Goal: Transaction & Acquisition: Purchase product/service

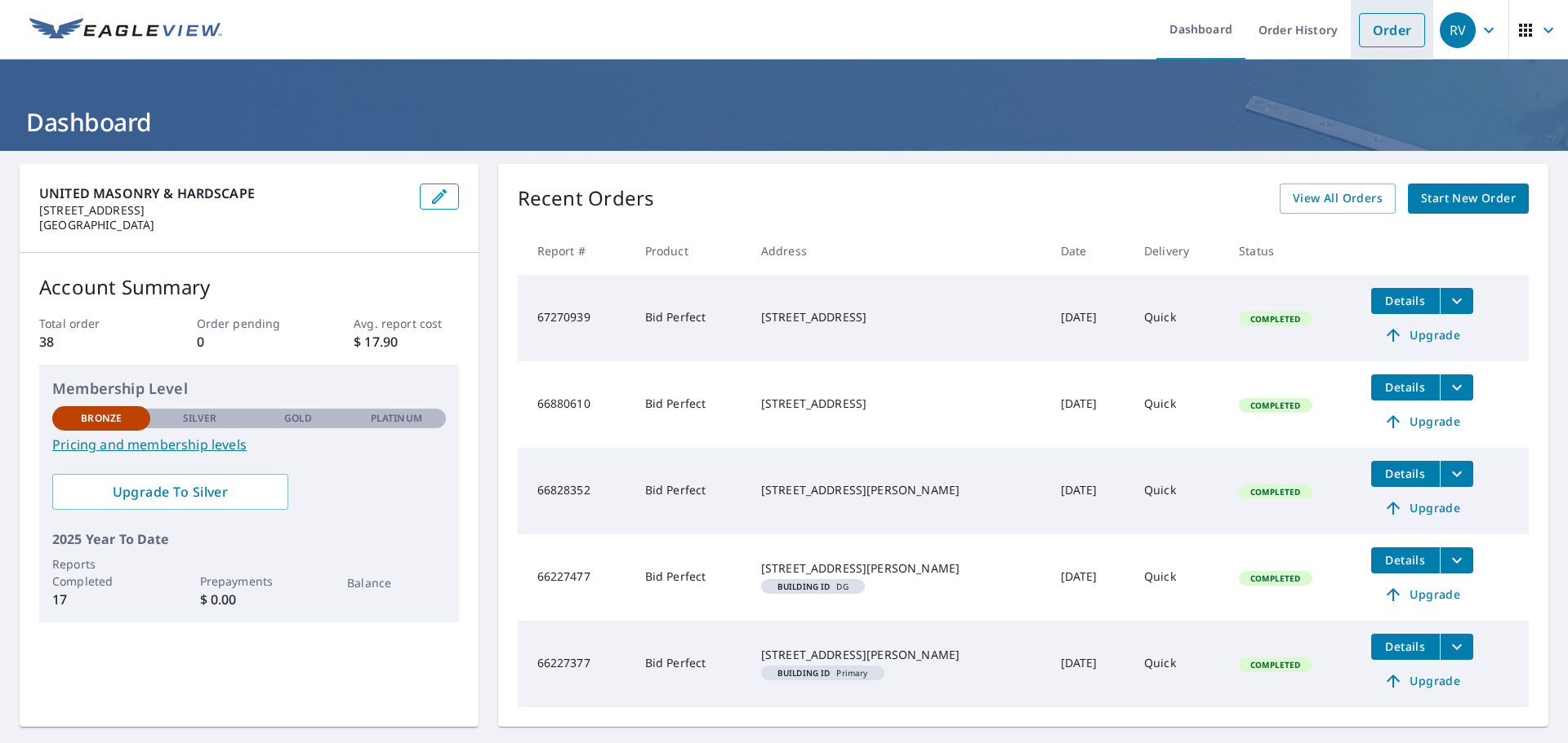
click at [1388, 26] on link "Order" at bounding box center [1391, 30] width 66 height 34
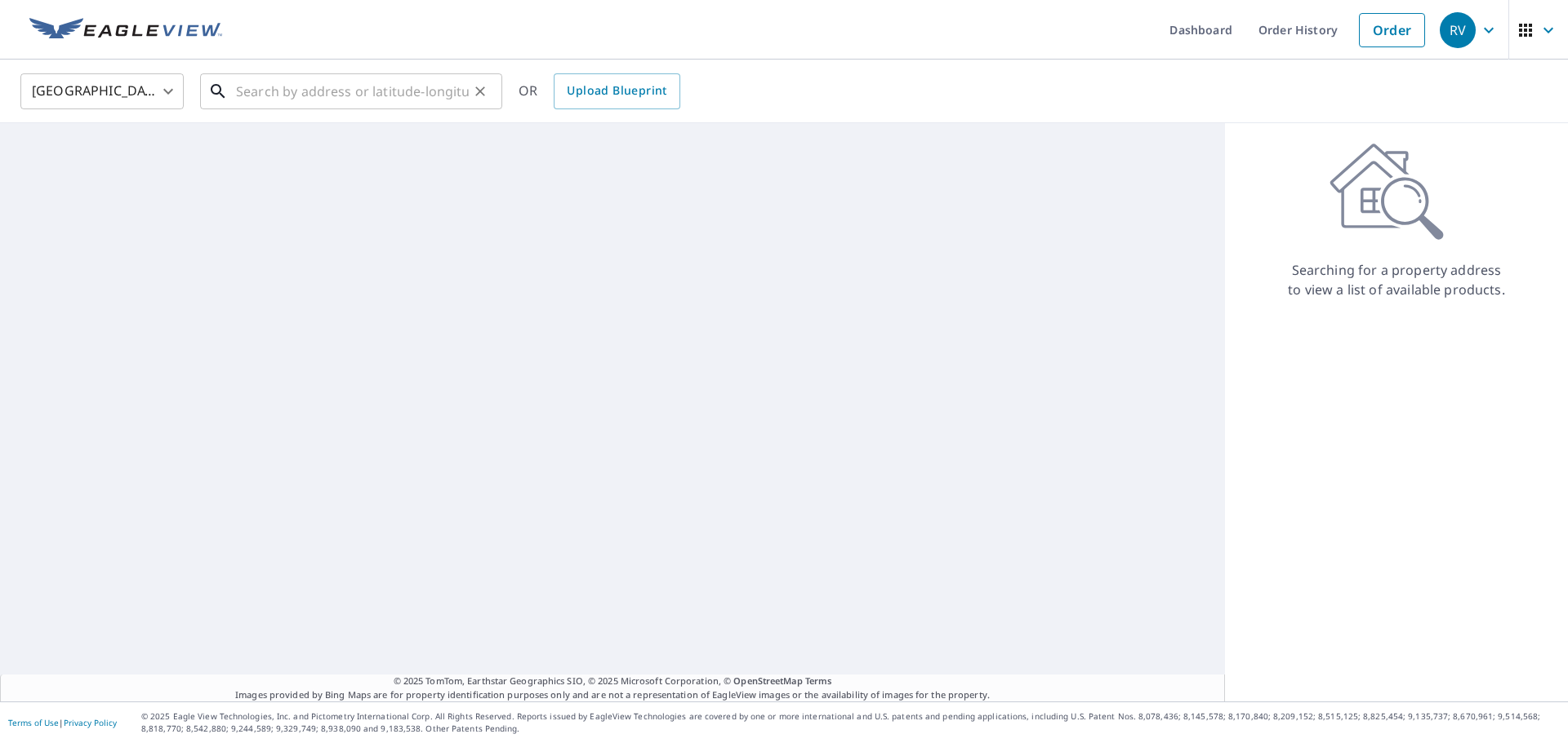
click at [350, 95] on input "text" at bounding box center [352, 92] width 233 height 46
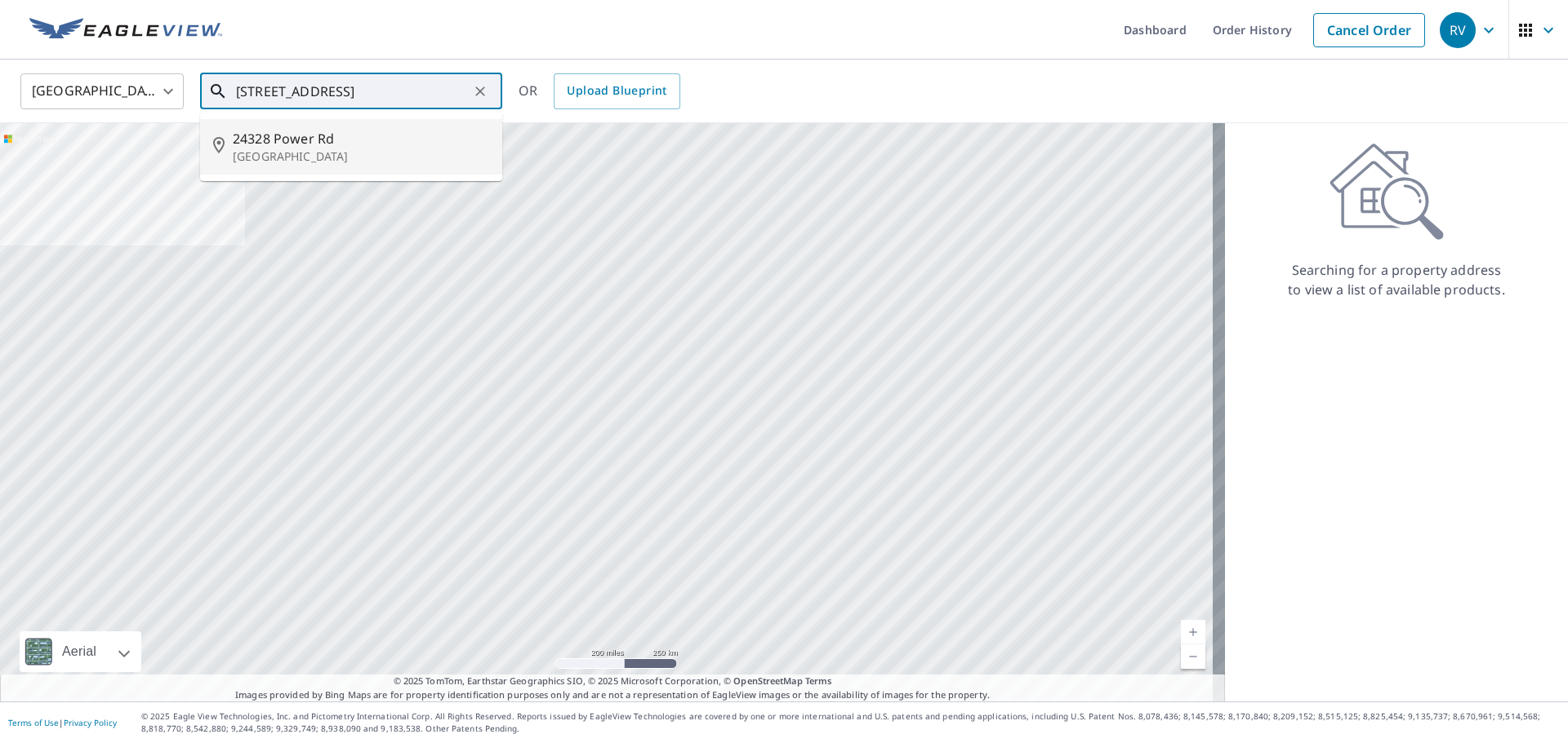
click at [355, 144] on span "24328 Power Rd" at bounding box center [360, 139] width 256 height 20
type input "24328 Power Rd Farmington, MI 48336"
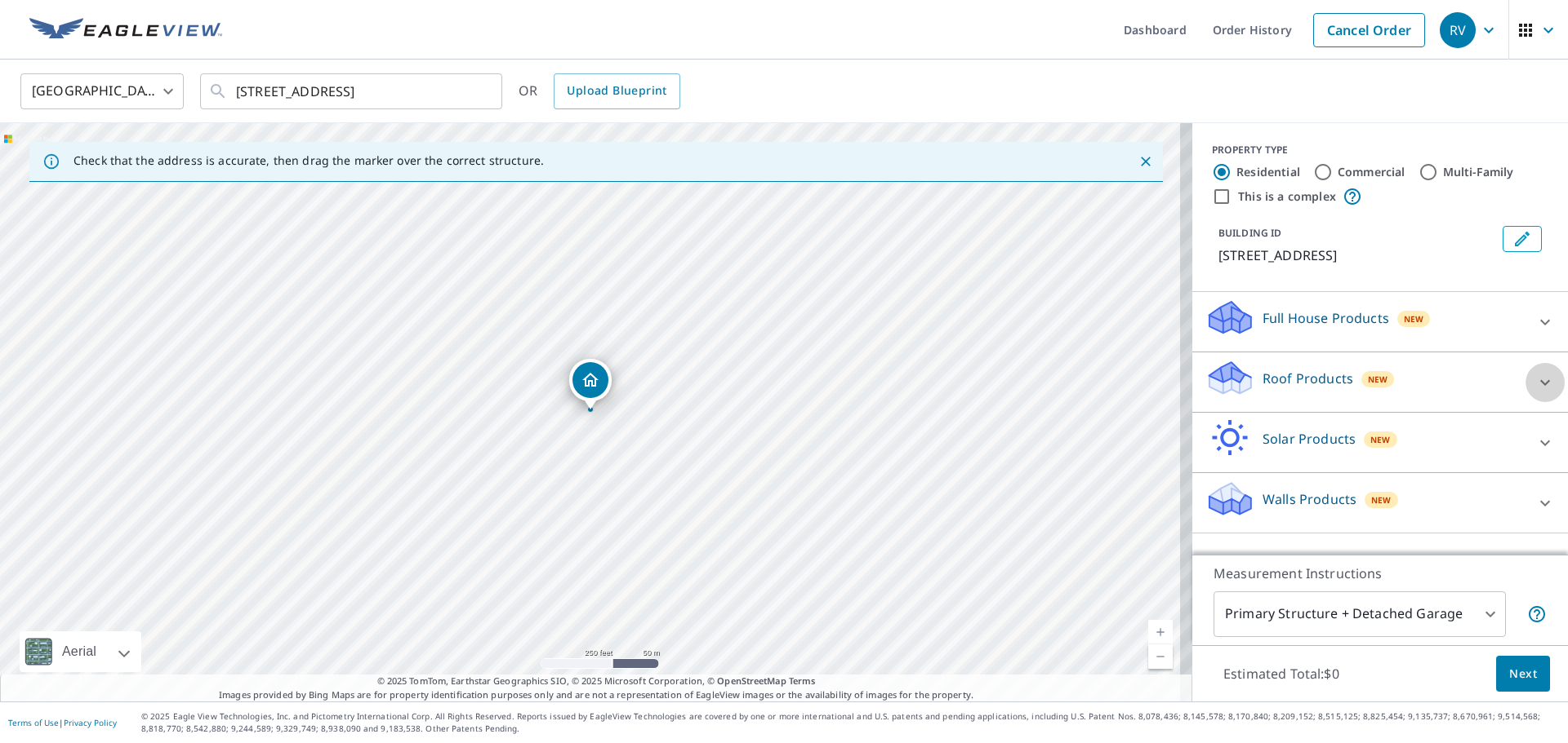
click at [1540, 382] on icon at bounding box center [1545, 382] width 10 height 6
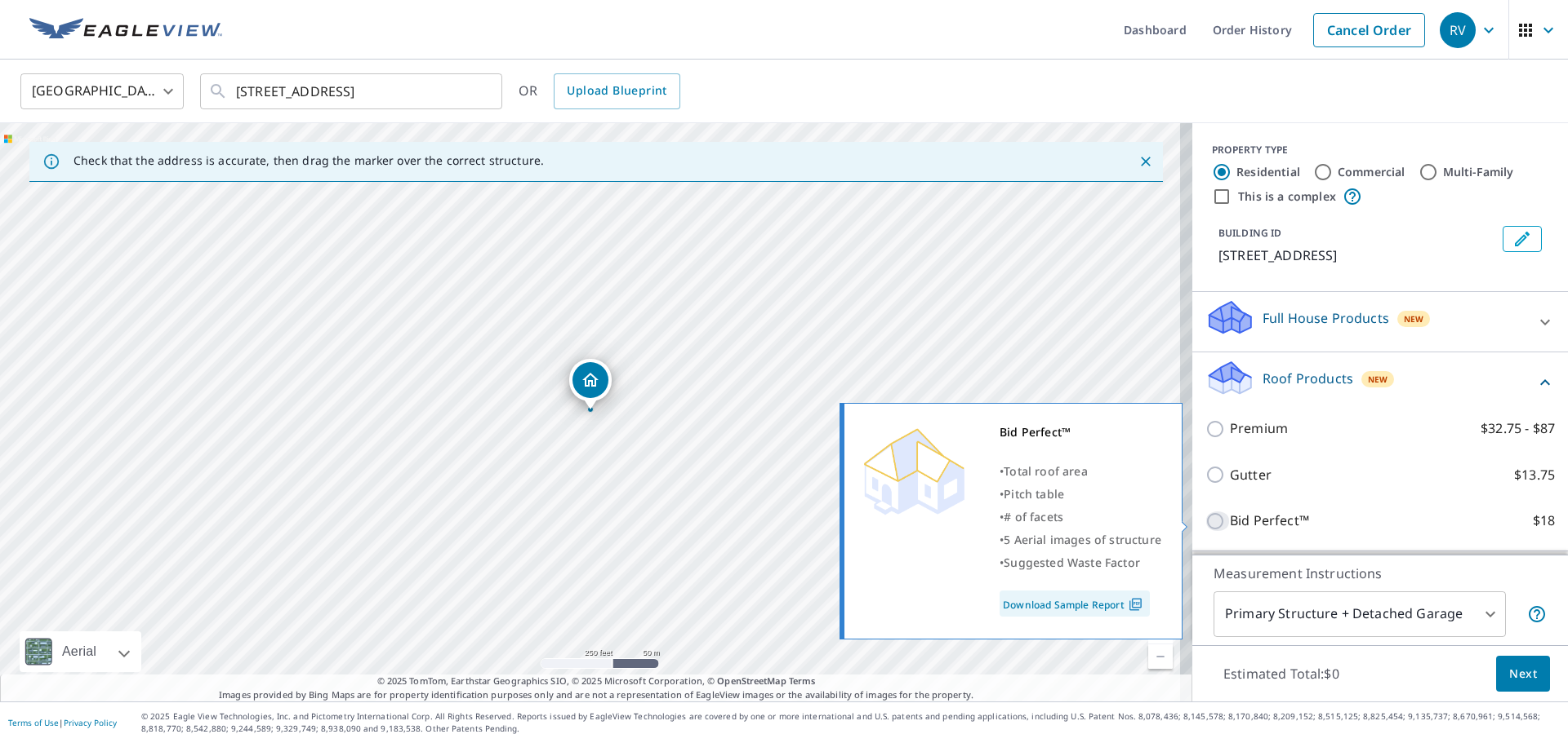
click at [1205, 521] on input "Bid Perfect™ $18" at bounding box center [1218, 521] width 25 height 20
checkbox input "true"
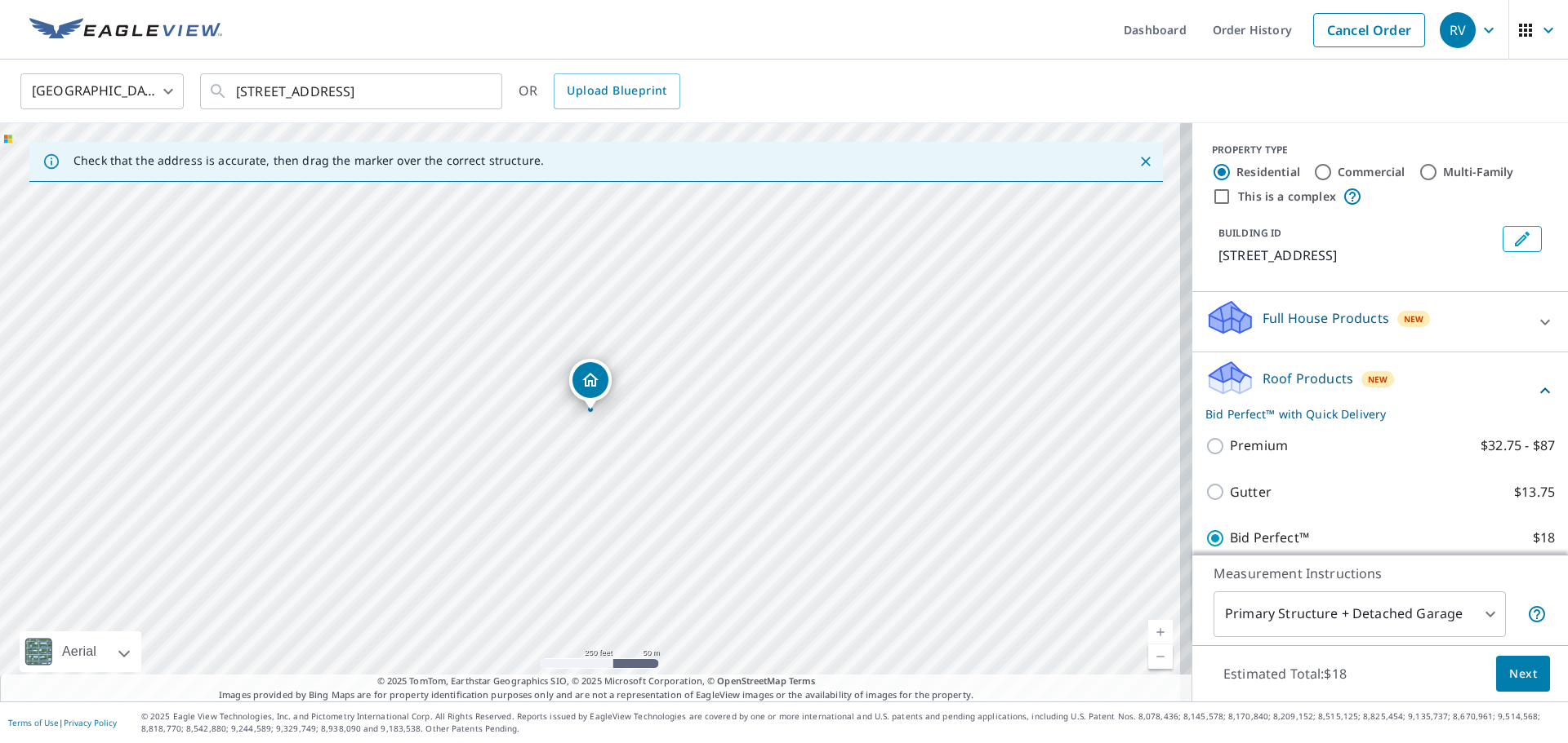
click at [1512, 666] on span "Next" at bounding box center [1523, 674] width 28 height 20
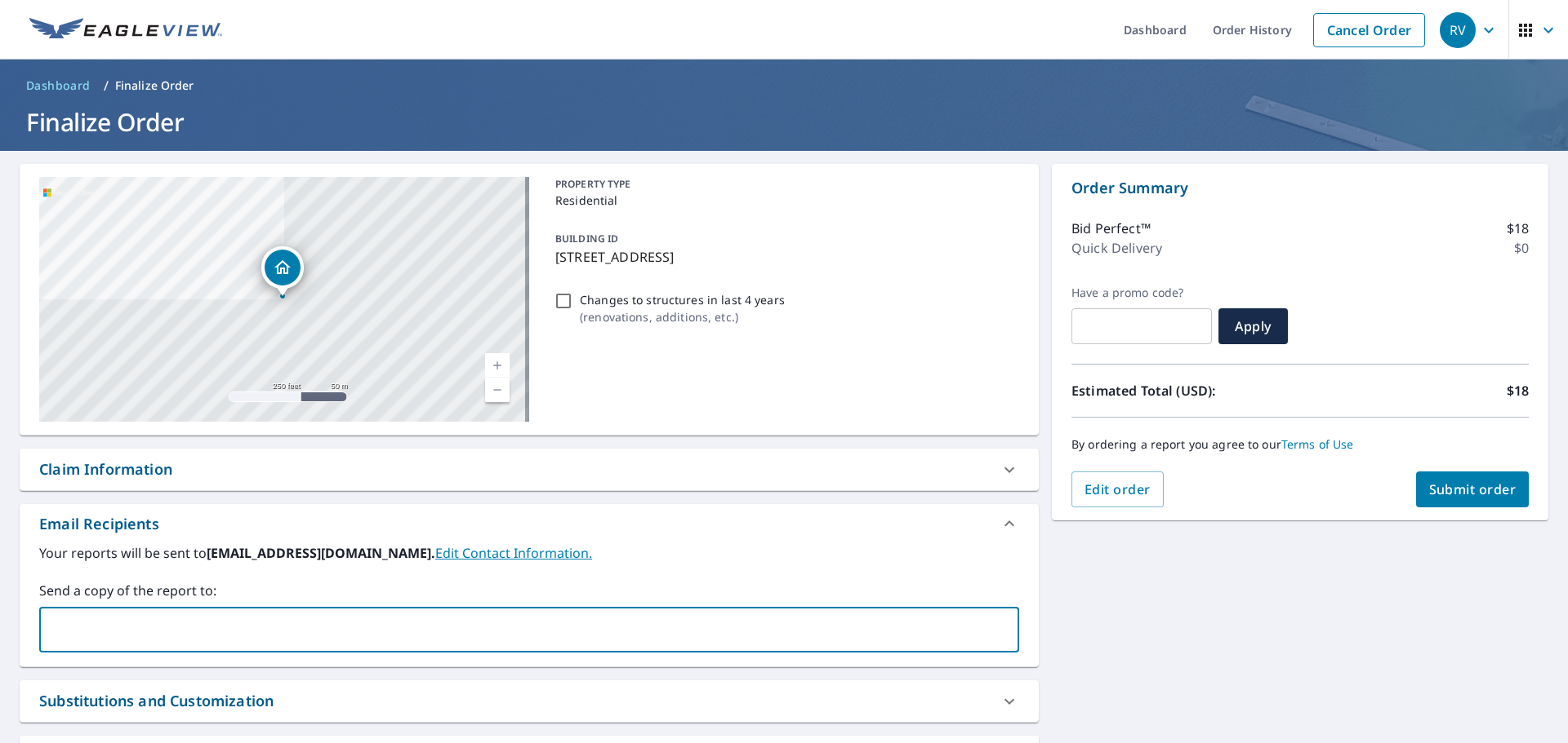
click at [66, 633] on input "text" at bounding box center [517, 630] width 941 height 31
type input "artvela50@gmail.com"
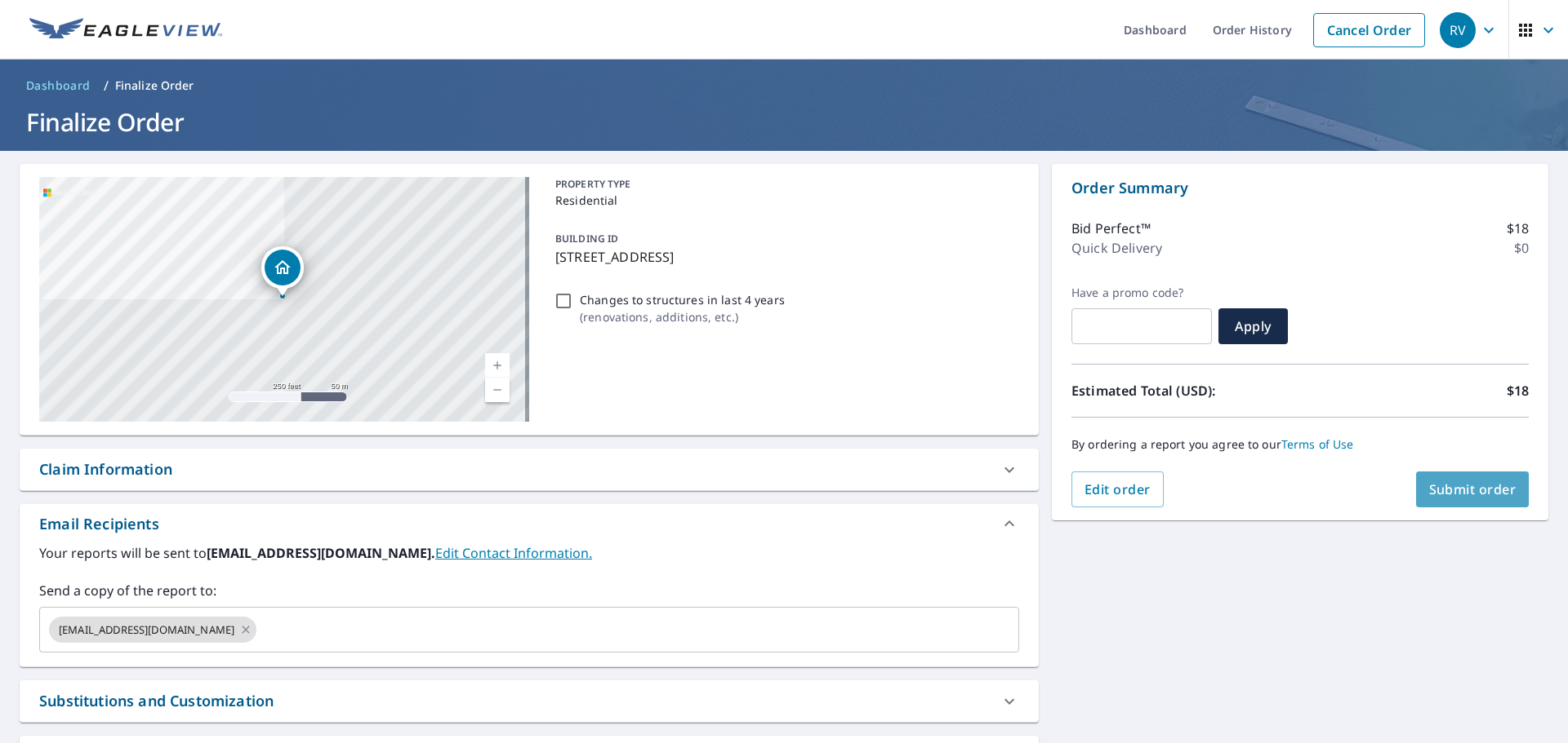
click at [1470, 486] on span "Submit order" at bounding box center [1472, 489] width 88 height 18
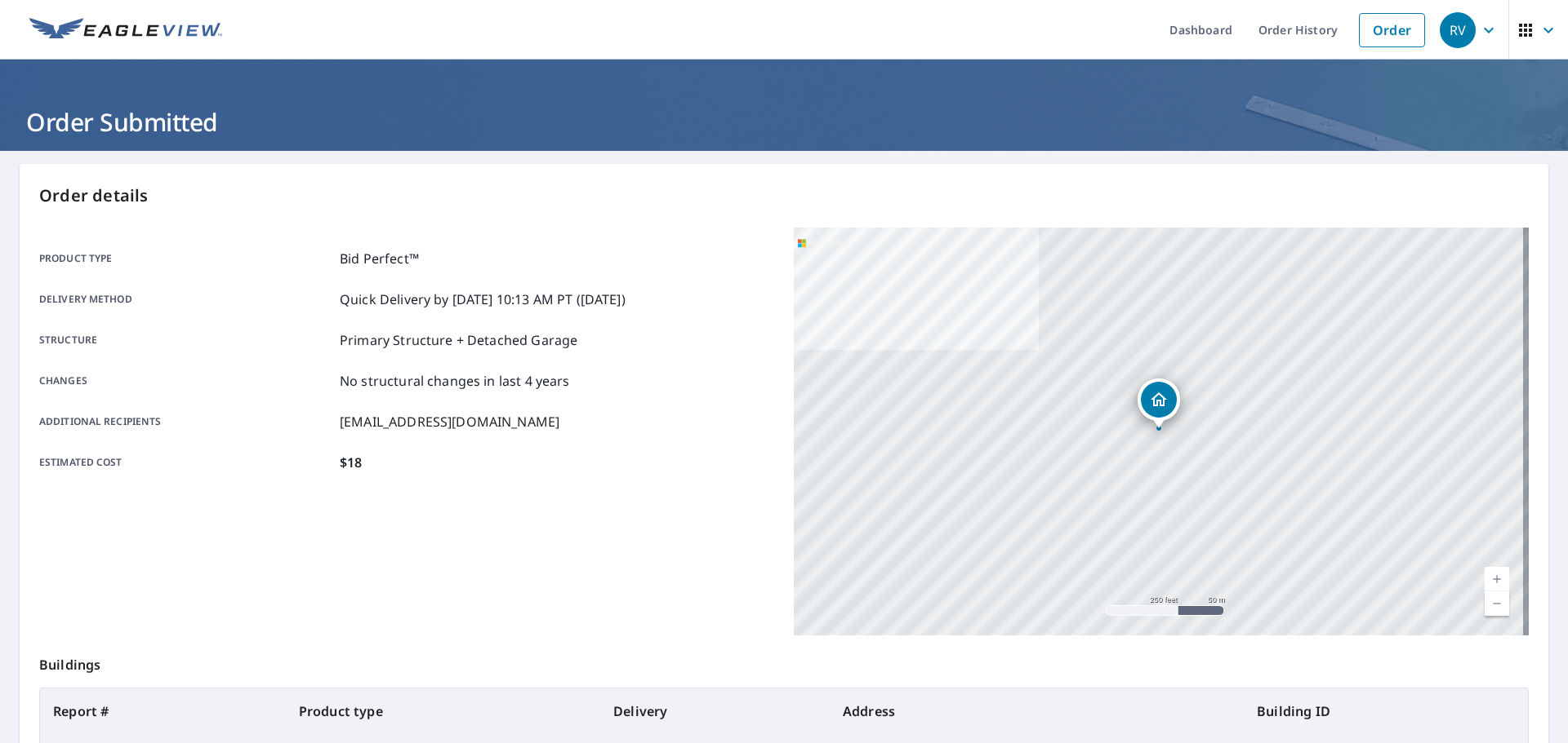
click at [1516, 31] on icon "button" at bounding box center [1525, 30] width 20 height 20
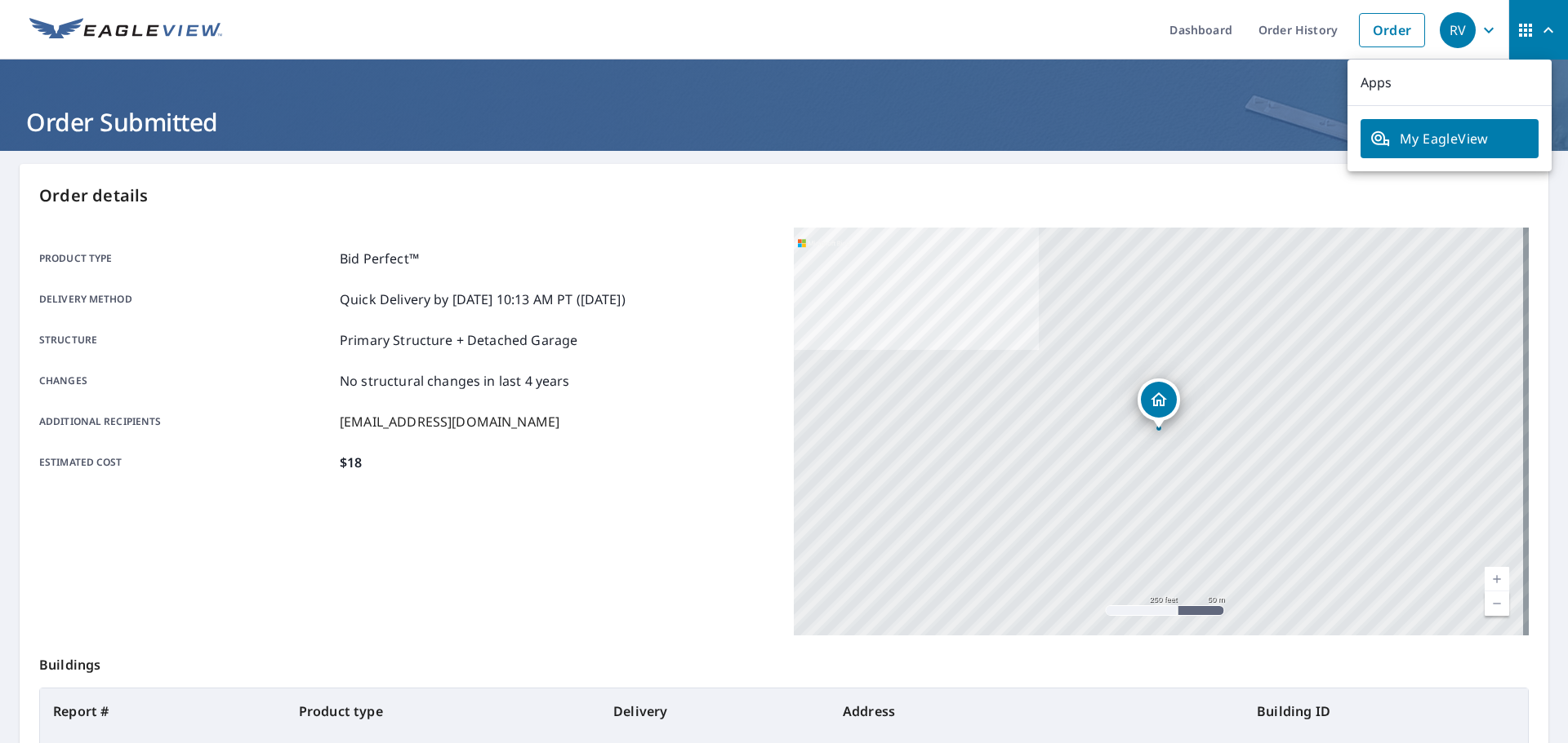
click at [1276, 215] on div "Order details Product type Bid Perfect™ Delivery method Quick Delivery by 9/9/2…" at bounding box center [784, 534] width 1529 height 741
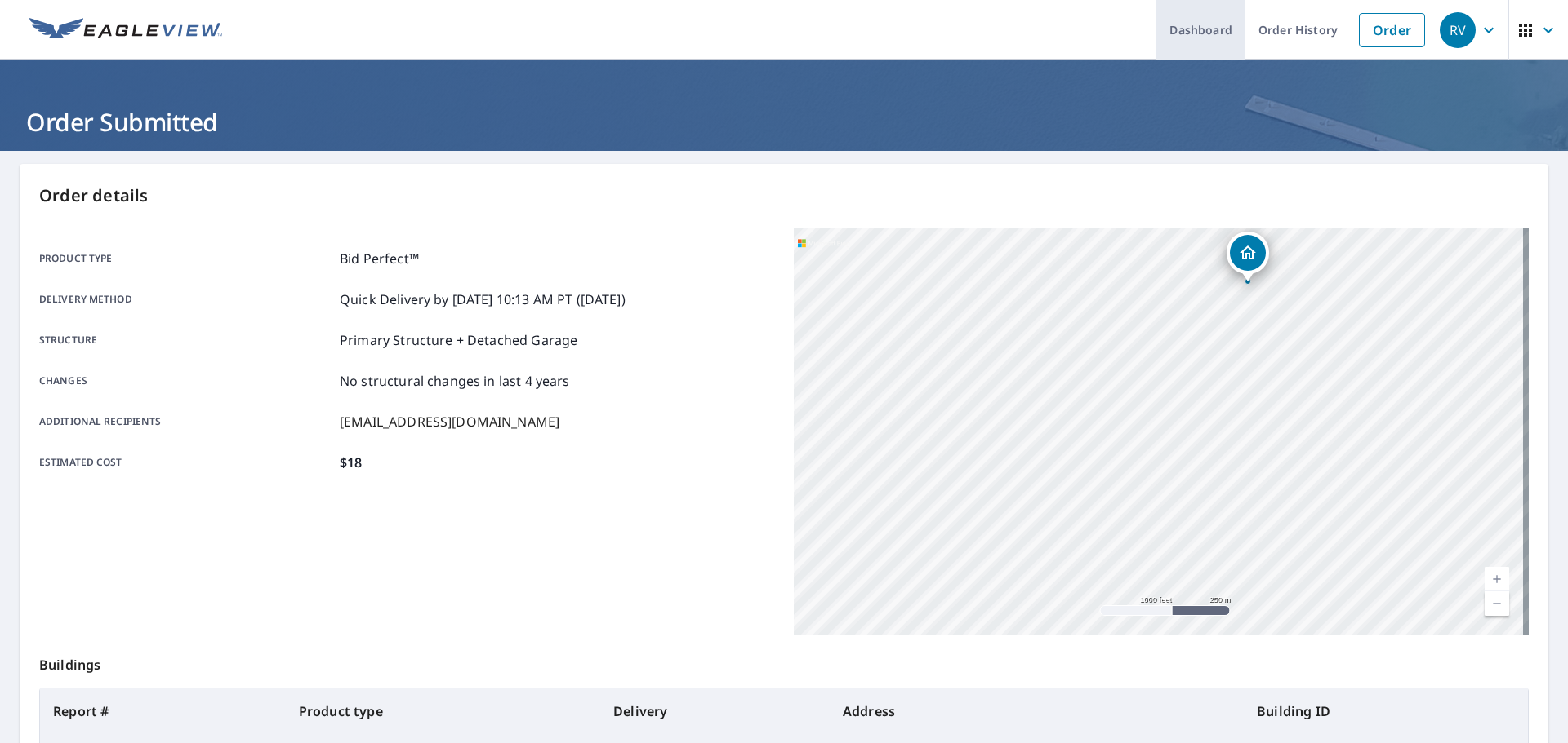
click at [1198, 27] on link "Dashboard" at bounding box center [1200, 29] width 89 height 60
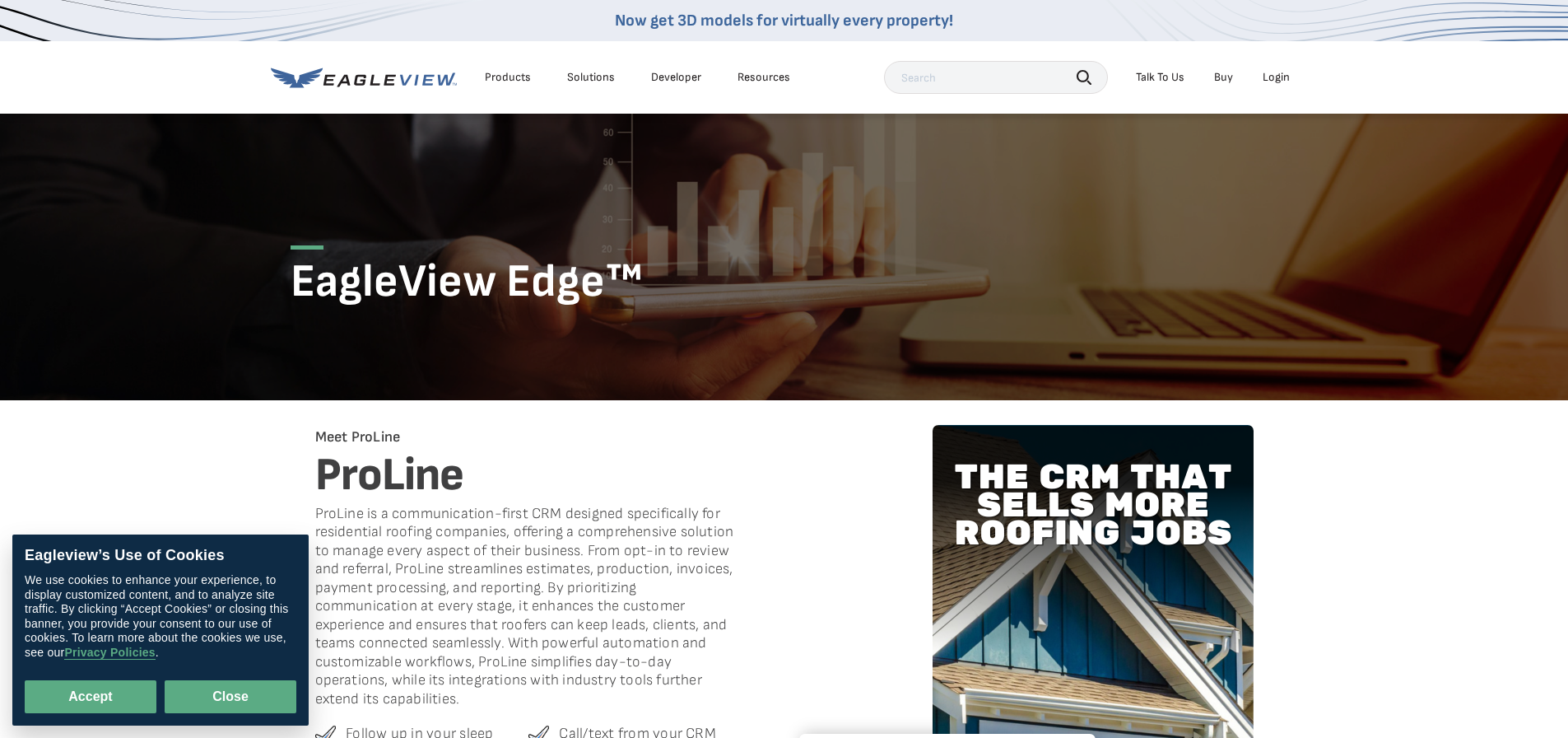
click at [258, 695] on button "Close" at bounding box center [230, 697] width 132 height 33
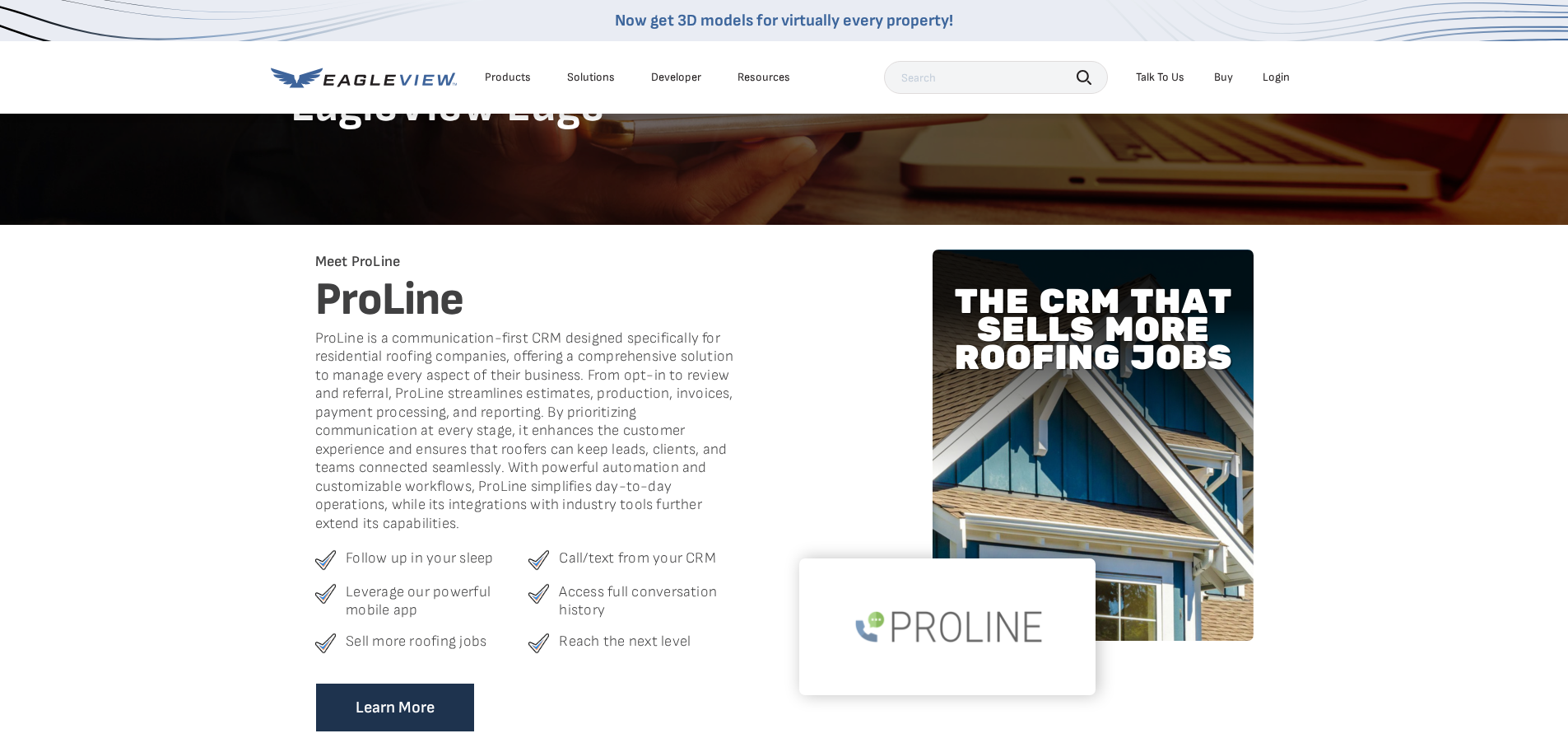
scroll to position [55, 0]
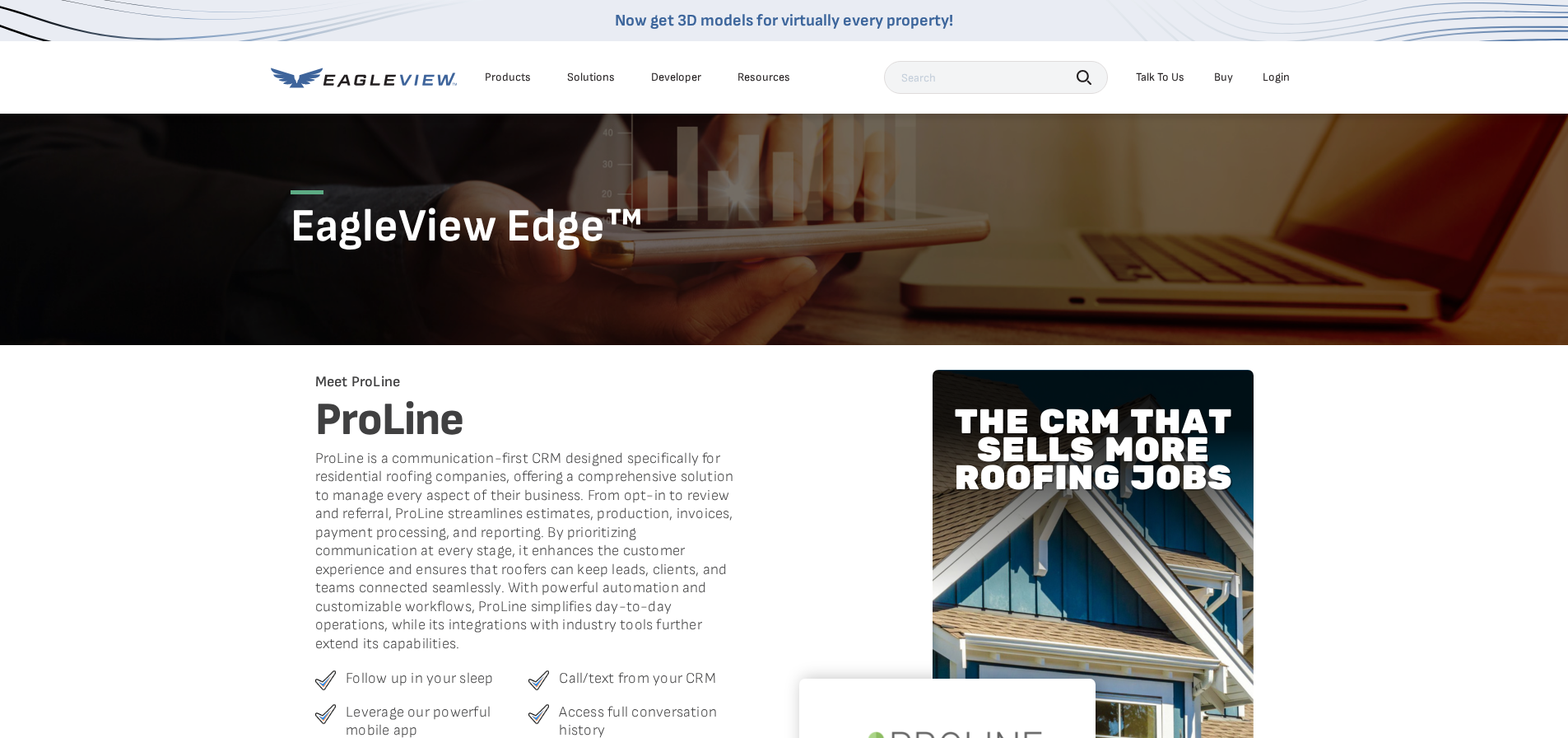
click at [1025, 66] on input "text" at bounding box center [995, 78] width 224 height 33
type input "promo code"
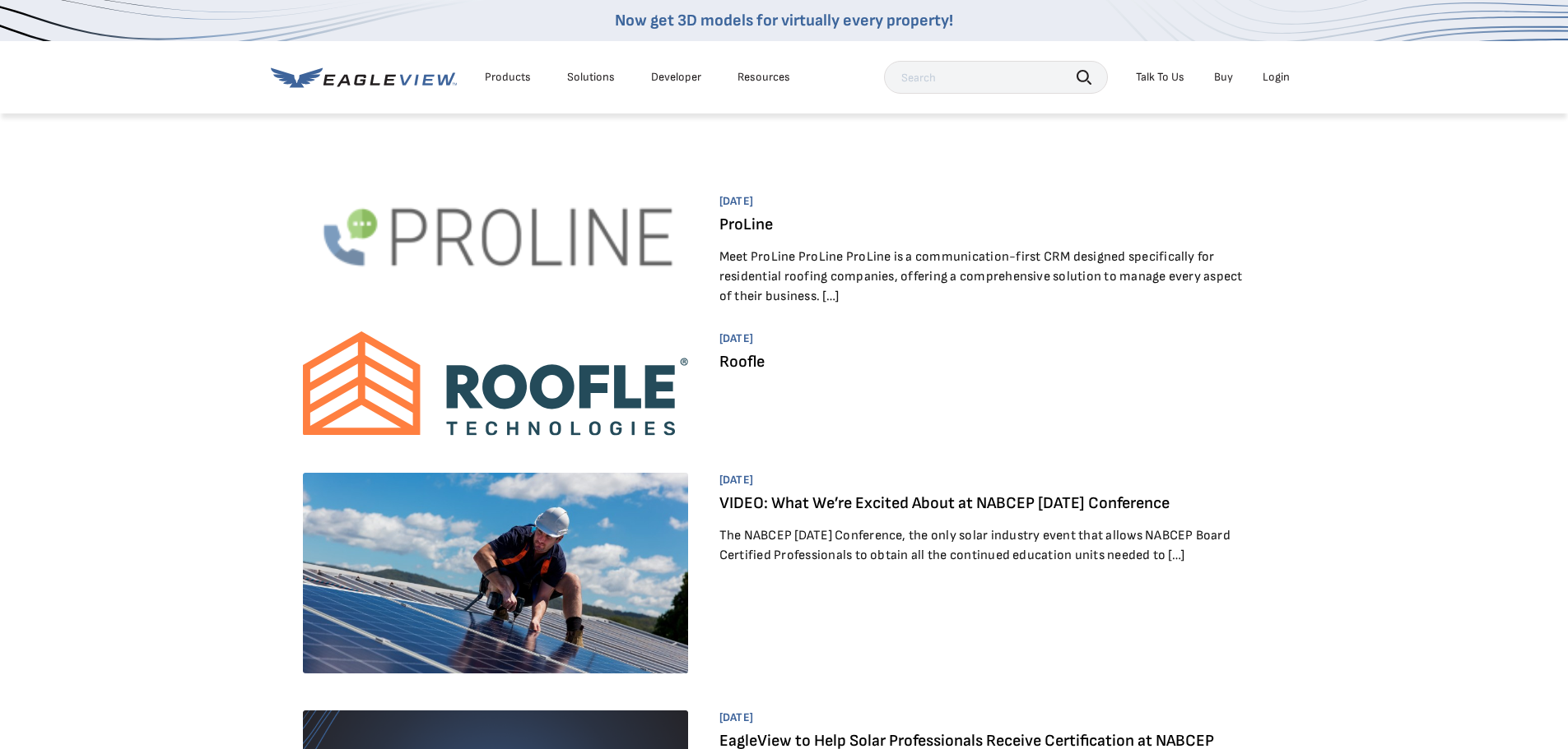
click at [1170, 76] on div "Talk To Us" at bounding box center [1159, 78] width 49 height 15
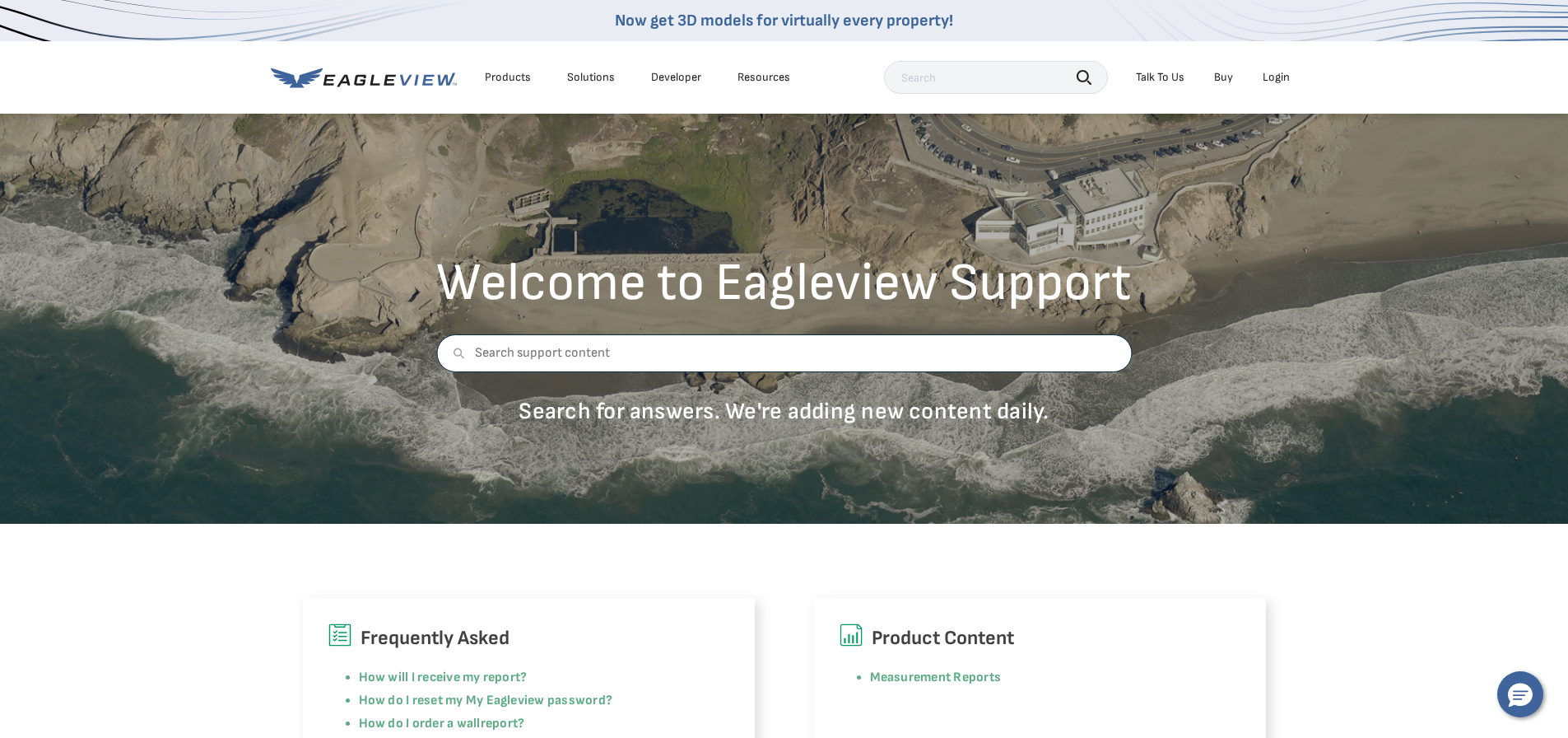
click at [615, 340] on input "text" at bounding box center [784, 353] width 696 height 38
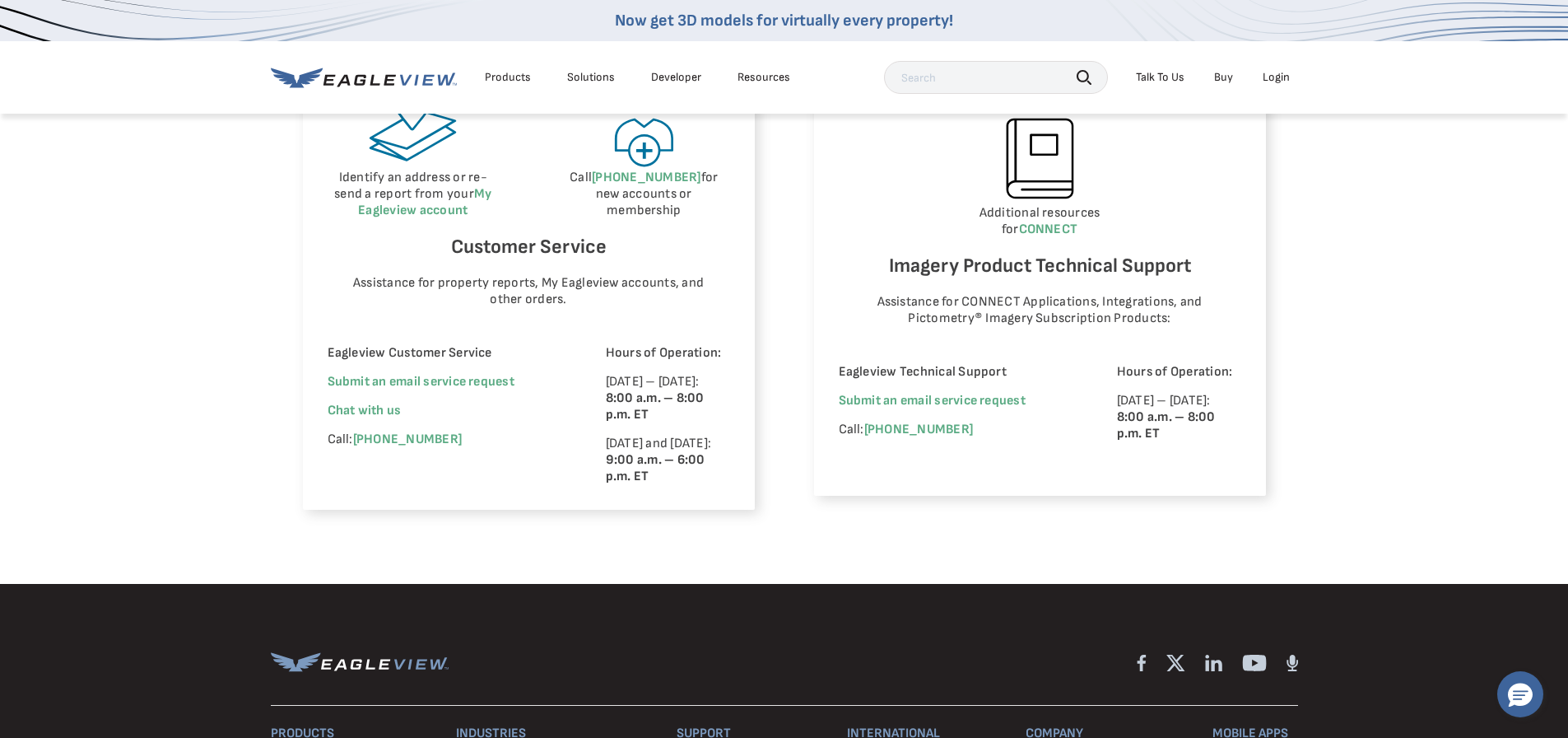
scroll to position [906, 0]
